Goal: Share content: Share content

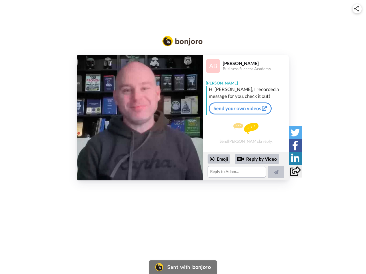
click at [357, 9] on img at bounding box center [356, 9] width 5 height 6
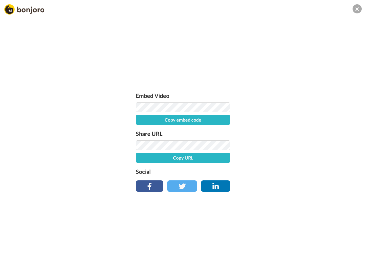
click at [140, 118] on button "Copy embed code" at bounding box center [183, 120] width 94 height 10
click at [246, 166] on div "Embed Video Embed code copied! Share URL Copy URL Social" at bounding box center [183, 168] width 366 height 274
click at [219, 159] on button "Copy URL" at bounding box center [183, 158] width 94 height 10
click at [257, 159] on div "Embed Video Embed code copied! Share URL URL copied! Social" at bounding box center [183, 168] width 366 height 274
click at [276, 172] on div "Embed Video Embed code copied! Share URL URL copied! Social" at bounding box center [183, 168] width 366 height 274
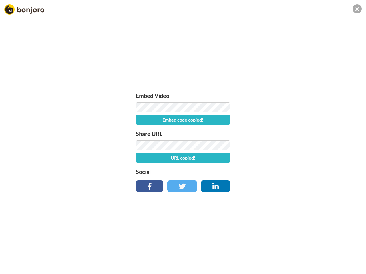
click at [295, 133] on div "Embed Video Embed code copied! Share URL URL copied! Social" at bounding box center [183, 168] width 366 height 274
click at [295, 145] on div "Embed Video Embed code copied! Share URL URL copied! Social" at bounding box center [183, 168] width 366 height 274
click at [295, 158] on div "Embed Video Embed code copied! Share URL URL copied! Social" at bounding box center [183, 168] width 366 height 274
click at [295, 171] on div "Embed Video Embed code copied! Share URL URL copied! Social" at bounding box center [183, 168] width 366 height 274
